Goal: Task Accomplishment & Management: Manage account settings

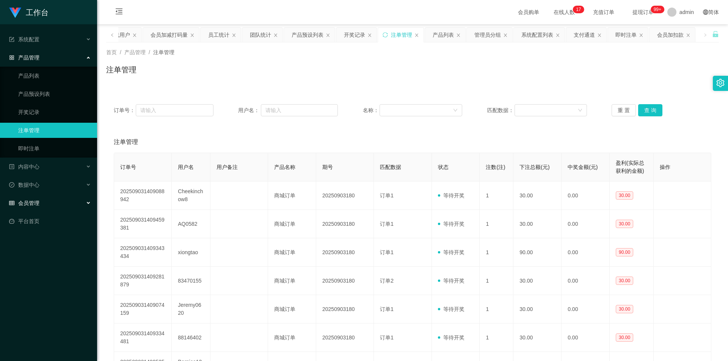
click at [53, 205] on div "会员管理" at bounding box center [48, 203] width 97 height 15
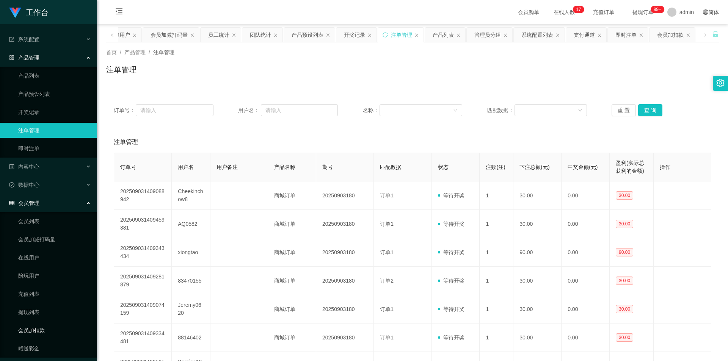
click at [59, 329] on link "会员加扣款" at bounding box center [54, 330] width 73 height 15
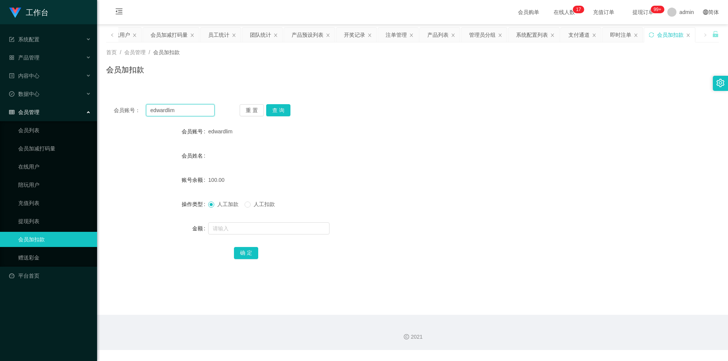
click at [194, 112] on input "edwardlim" at bounding box center [180, 110] width 69 height 12
paste input "peng1111"
type input "peng1111"
click at [274, 112] on button "查 询" at bounding box center [278, 110] width 24 height 12
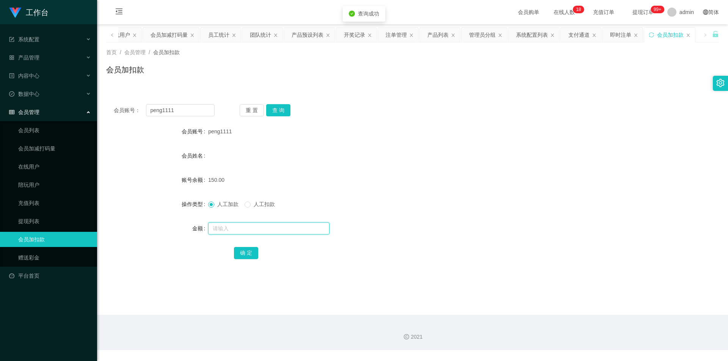
click at [224, 224] on input "text" at bounding box center [268, 229] width 121 height 12
click at [253, 229] on input "text" at bounding box center [268, 229] width 121 height 12
type input "50"
click at [249, 252] on button "确 定" at bounding box center [246, 253] width 24 height 12
click at [275, 112] on button "查 询" at bounding box center [278, 110] width 24 height 12
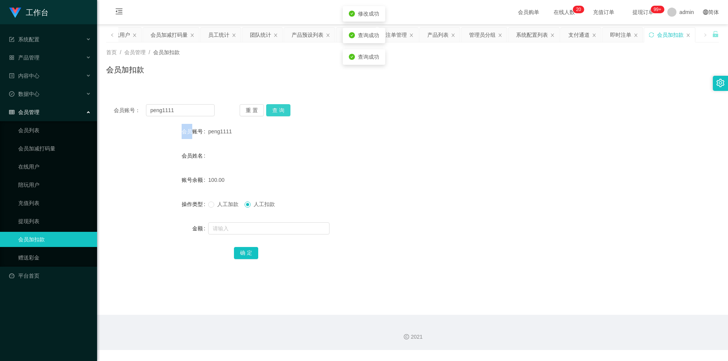
click at [275, 112] on div "重 置 查 询" at bounding box center [290, 110] width 101 height 12
click at [51, 55] on div "产品管理" at bounding box center [48, 57] width 97 height 15
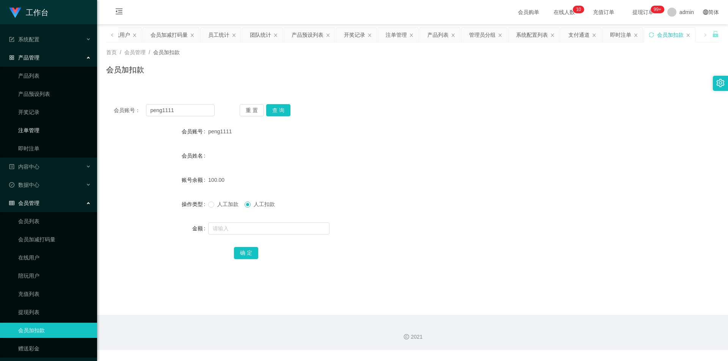
click at [42, 128] on link "注单管理" at bounding box center [54, 130] width 73 height 15
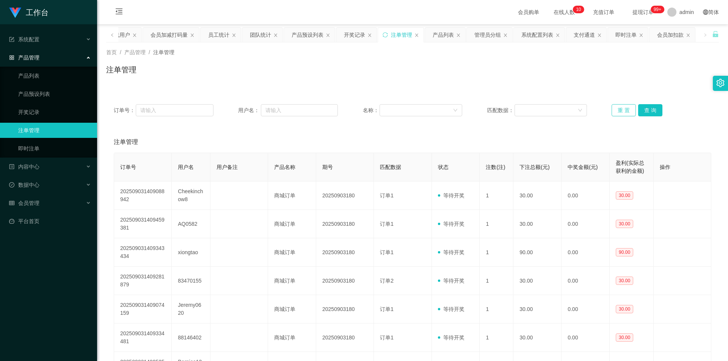
click at [624, 108] on button "重 置" at bounding box center [624, 110] width 24 height 12
click at [33, 97] on link "产品预设列表" at bounding box center [54, 93] width 73 height 15
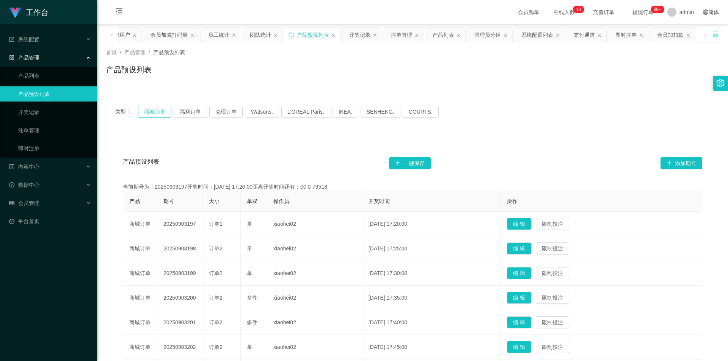
click at [150, 116] on button "商城订单" at bounding box center [154, 112] width 33 height 12
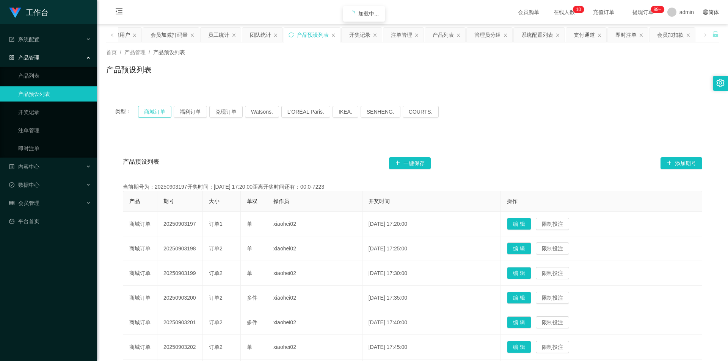
click at [150, 116] on button "商城订单" at bounding box center [154, 112] width 33 height 12
click at [151, 112] on button "商城订单" at bounding box center [154, 112] width 33 height 12
click at [48, 131] on link "注单管理" at bounding box center [54, 130] width 73 height 15
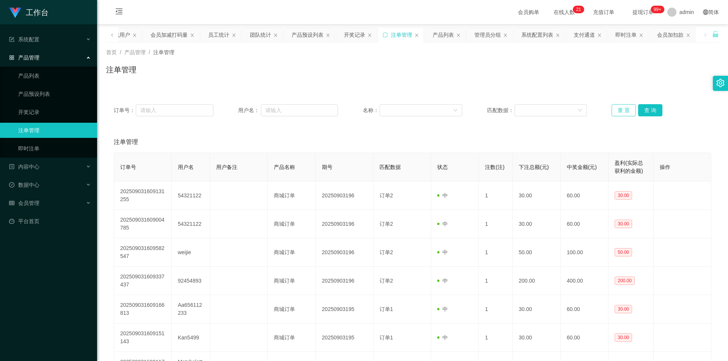
click at [617, 110] on button "重 置" at bounding box center [624, 110] width 24 height 12
click at [623, 106] on button "重 置" at bounding box center [624, 110] width 24 height 12
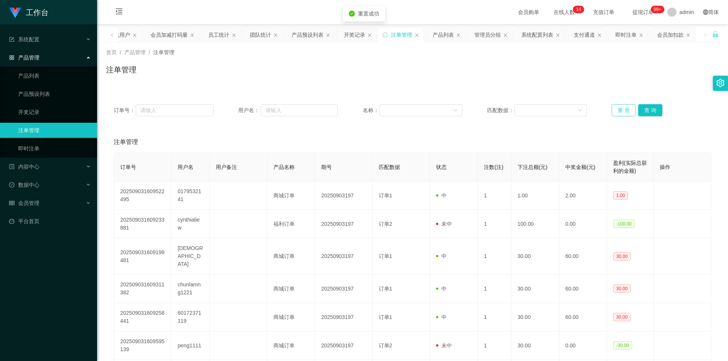
click at [623, 106] on button "重 置" at bounding box center [624, 110] width 24 height 12
click at [61, 204] on div "会员管理" at bounding box center [48, 203] width 97 height 15
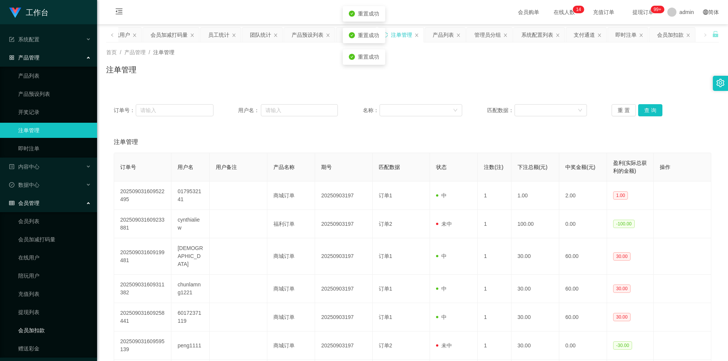
click at [46, 330] on link "会员加扣款" at bounding box center [54, 330] width 73 height 15
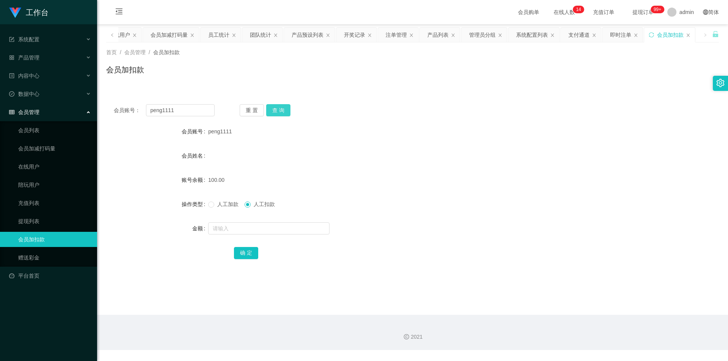
click at [283, 110] on button "查 询" at bounding box center [278, 110] width 24 height 12
click at [283, 110] on div "重 置 查 询" at bounding box center [290, 110] width 101 height 12
click at [225, 204] on span "人工加款" at bounding box center [227, 204] width 27 height 6
click at [258, 229] on input "text" at bounding box center [268, 229] width 121 height 12
type input "60"
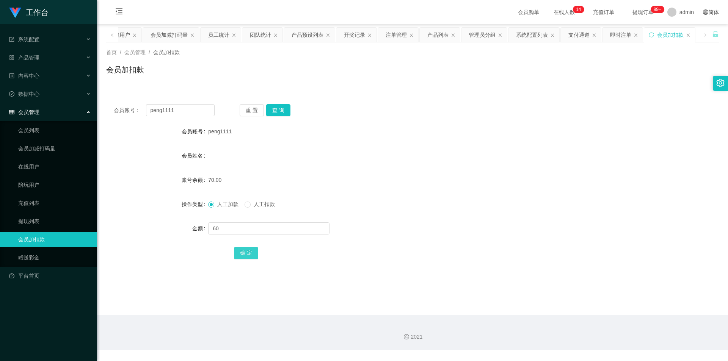
click at [252, 253] on button "确 定" at bounding box center [246, 253] width 24 height 12
